Goal: Find specific page/section: Find specific page/section

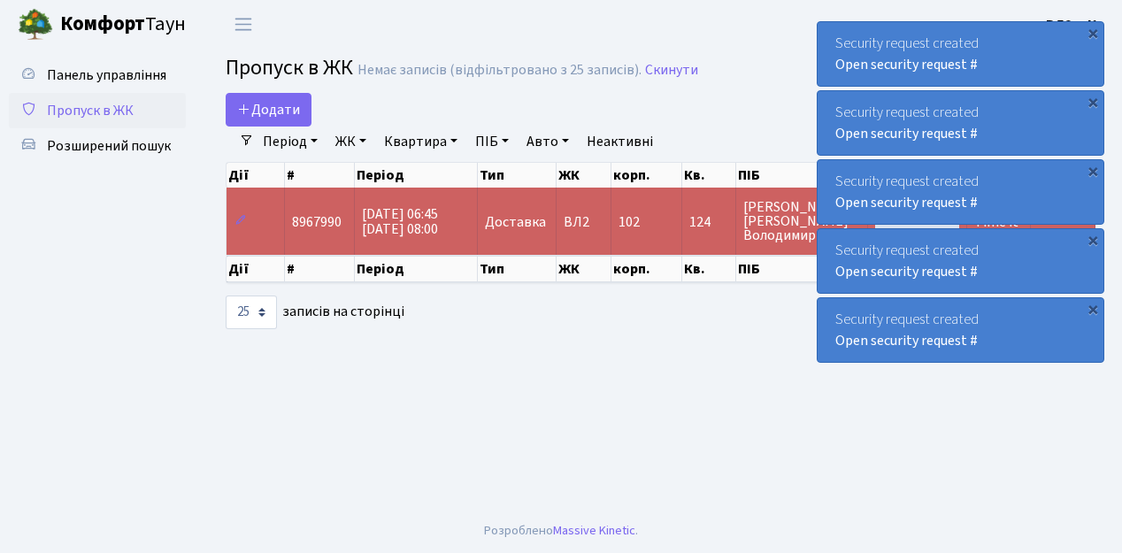
select select "25"
click at [95, 112] on span "Пропуск в ЖК" at bounding box center [90, 110] width 87 height 19
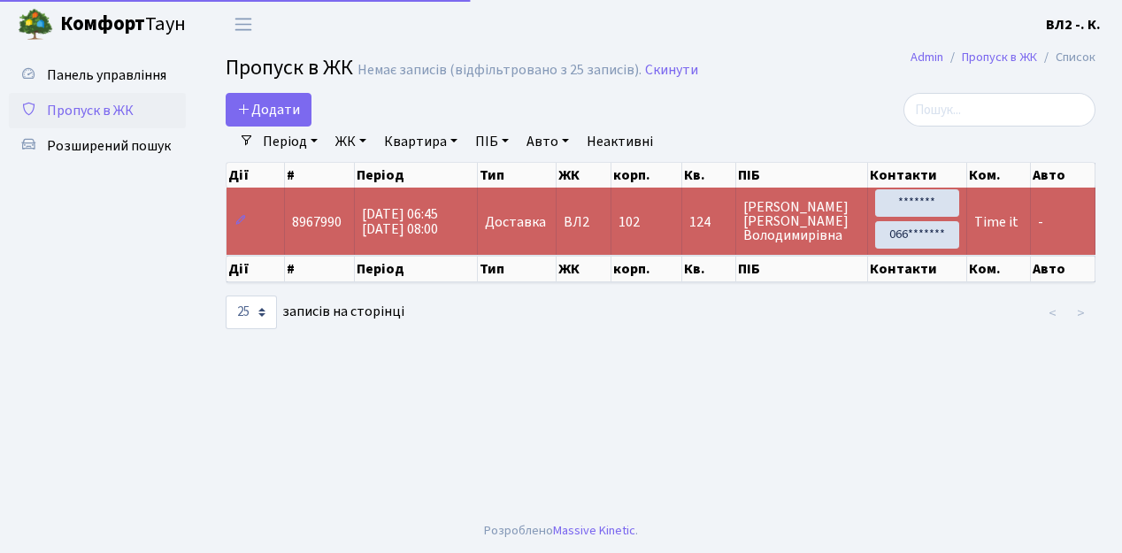
select select "25"
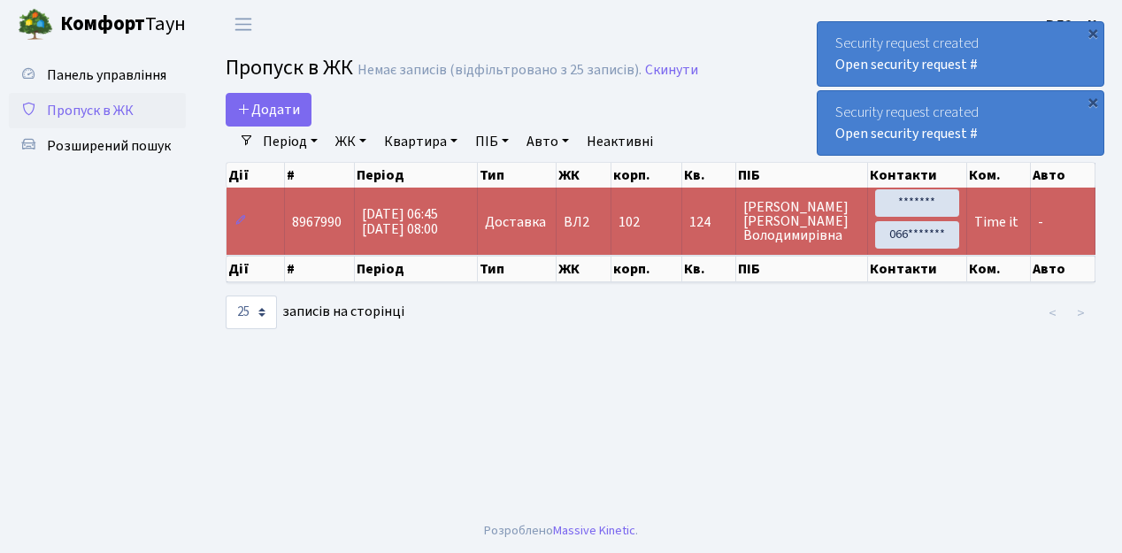
click at [74, 106] on span "Пропуск в ЖК" at bounding box center [90, 110] width 87 height 19
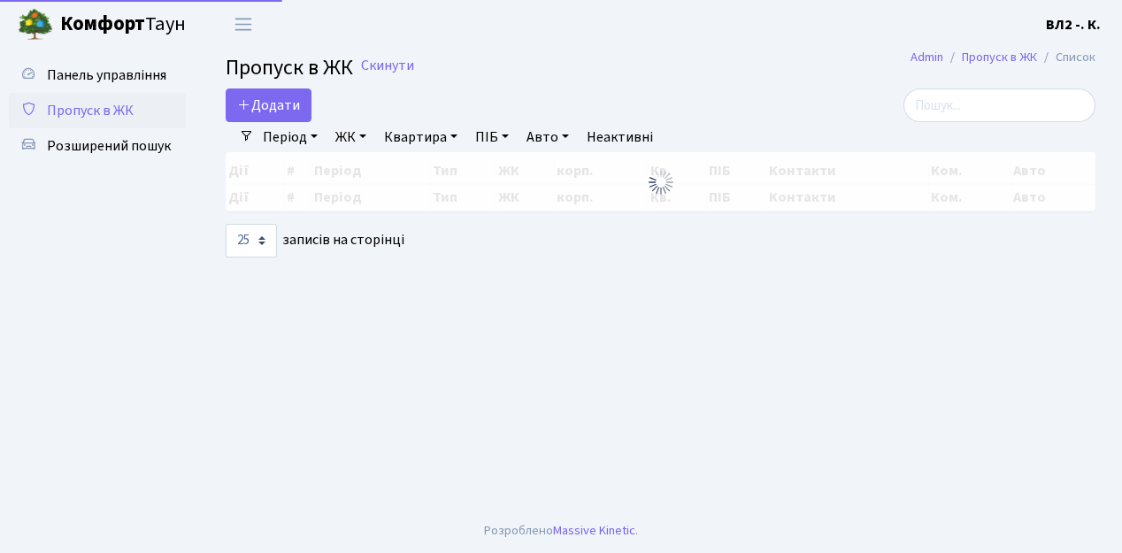
select select "25"
